Goal: Task Accomplishment & Management: Complete application form

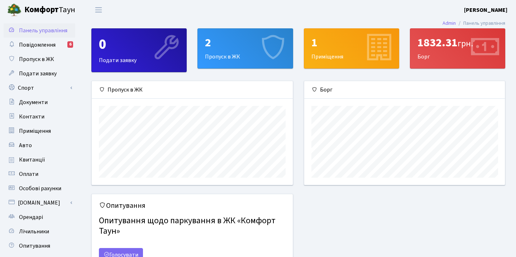
scroll to position [104, 201]
click at [240, 53] on div "2 Пропуск в ЖК" at bounding box center [245, 48] width 95 height 39
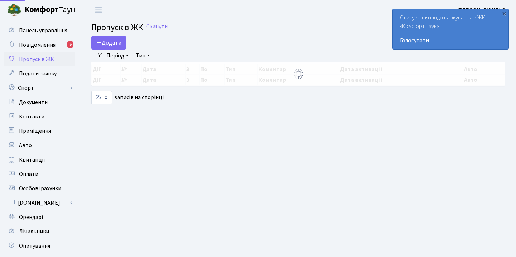
select select "25"
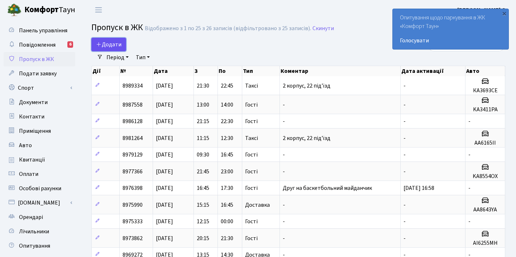
click at [114, 43] on span "Додати" at bounding box center [108, 44] width 25 height 8
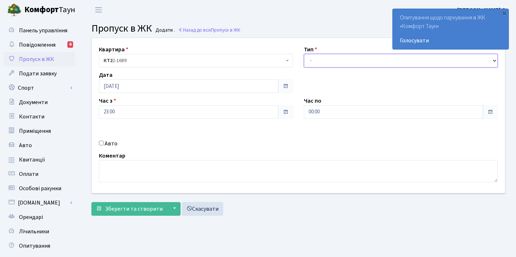
click at [314, 60] on select "- Доставка Таксі Гості Сервіс" at bounding box center [401, 61] width 194 height 14
select select "3"
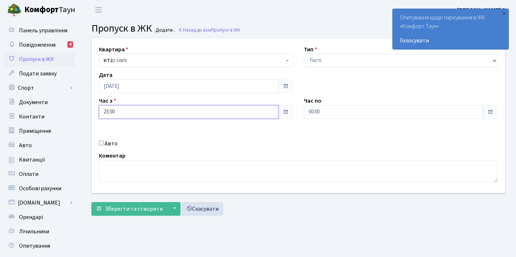
click at [192, 108] on input "23:00" at bounding box center [188, 112] width 179 height 14
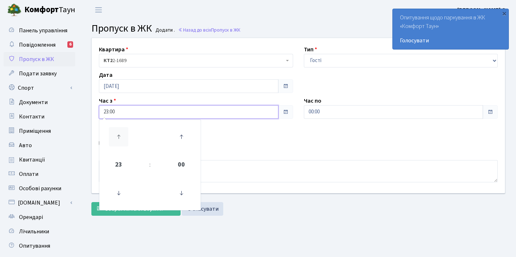
click at [113, 138] on icon at bounding box center [118, 136] width 19 height 19
click at [118, 191] on icon at bounding box center [118, 192] width 19 height 19
click at [183, 138] on icon at bounding box center [181, 136] width 19 height 19
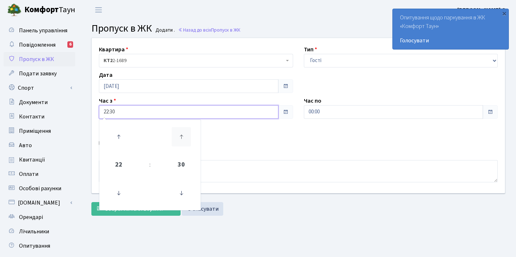
click at [183, 138] on icon at bounding box center [181, 136] width 19 height 19
type input "22:45"
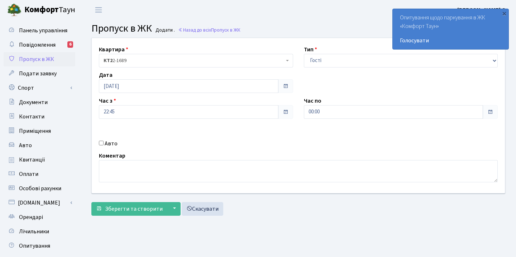
click at [243, 147] on div "Авто" at bounding box center [196, 143] width 205 height 9
click at [101, 144] on input "Авто" at bounding box center [101, 142] width 5 height 5
checkbox input "true"
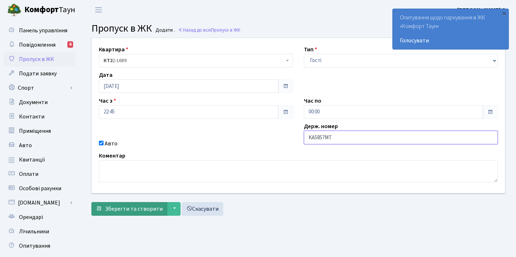
type input "KA5857MT"
click at [134, 210] on span "Зберегти та створити" at bounding box center [134, 209] width 58 height 8
